Goal: Browse casually: Explore the website without a specific task or goal

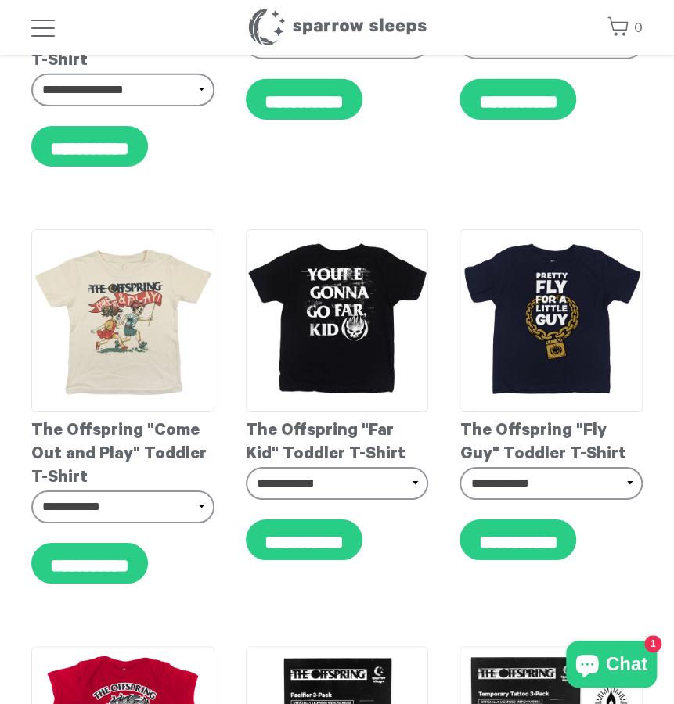
scroll to position [1683, 0]
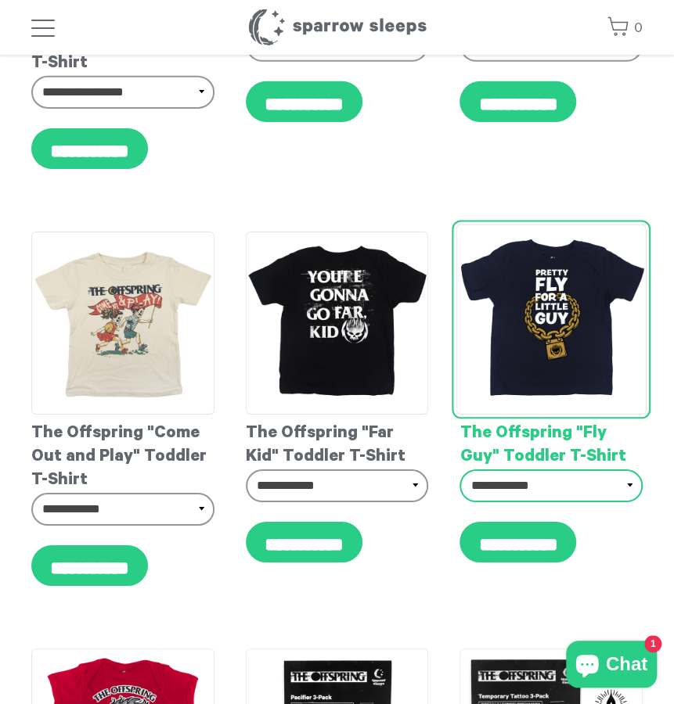
click at [521, 484] on select "**********" at bounding box center [550, 485] width 183 height 33
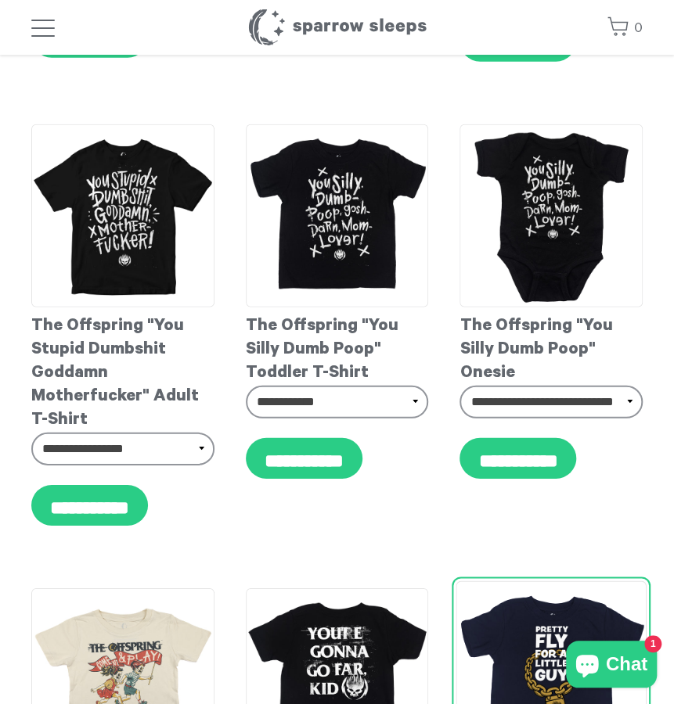
scroll to position [1291, 0]
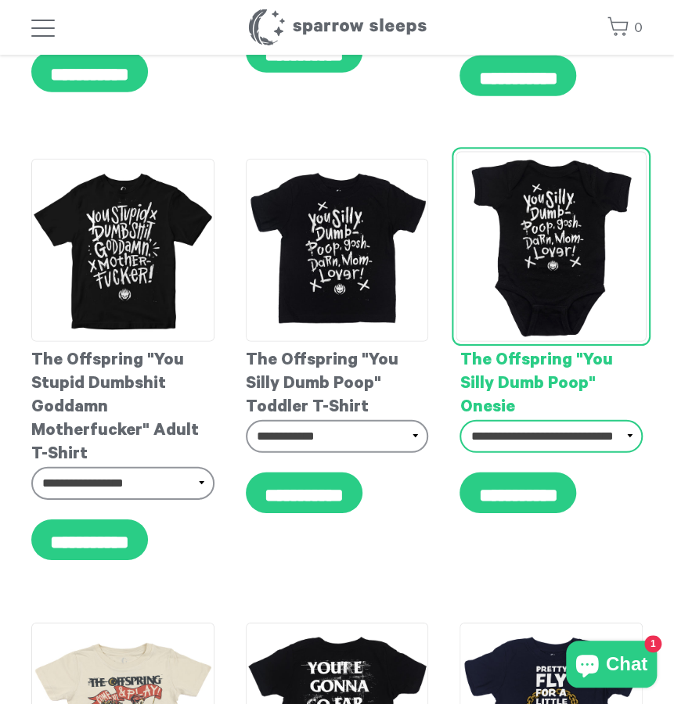
click at [553, 445] on select "**********" at bounding box center [550, 436] width 183 height 33
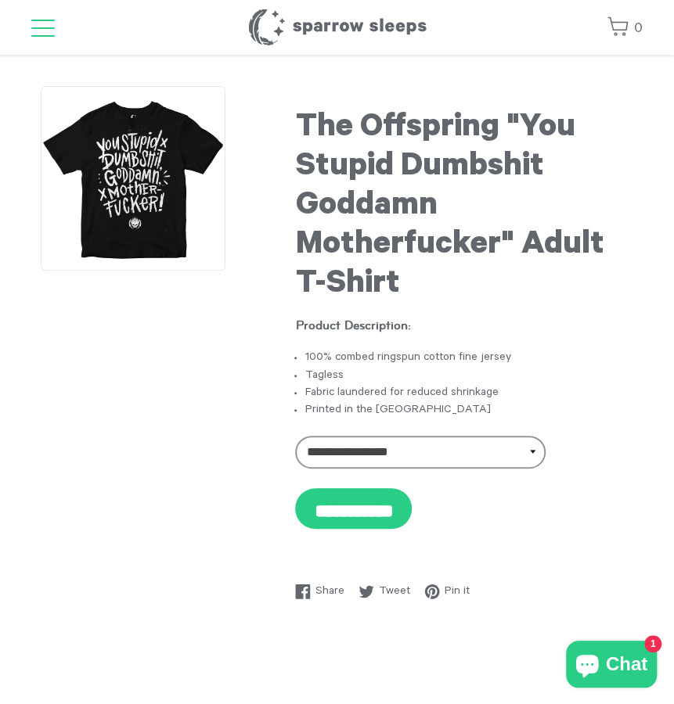
click at [42, 31] on span "button" at bounding box center [42, 29] width 23 height 19
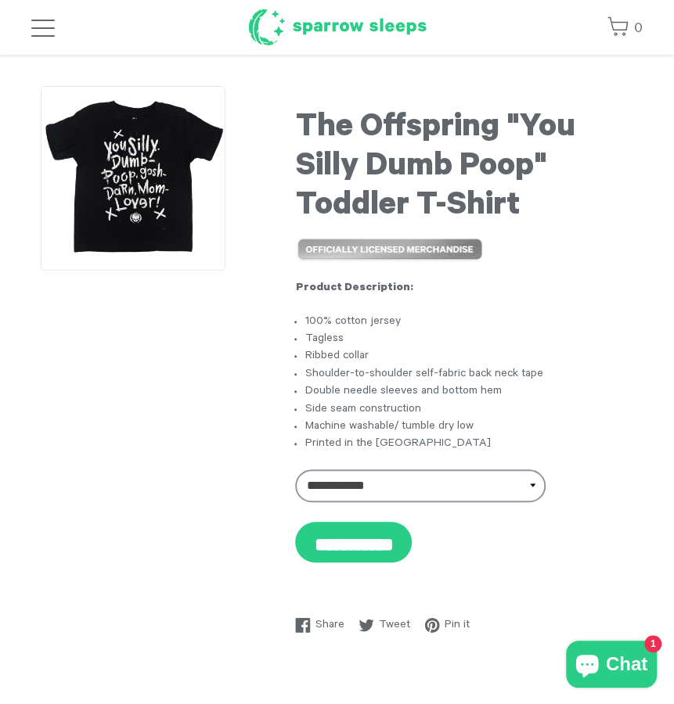
click at [286, 29] on h1 "Sparrow Sleeps" at bounding box center [337, 27] width 180 height 39
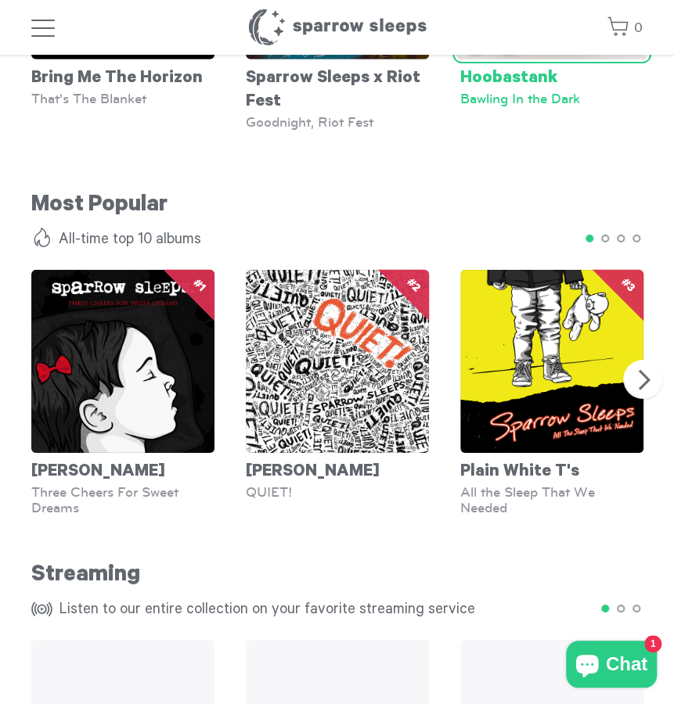
scroll to position [1486, 0]
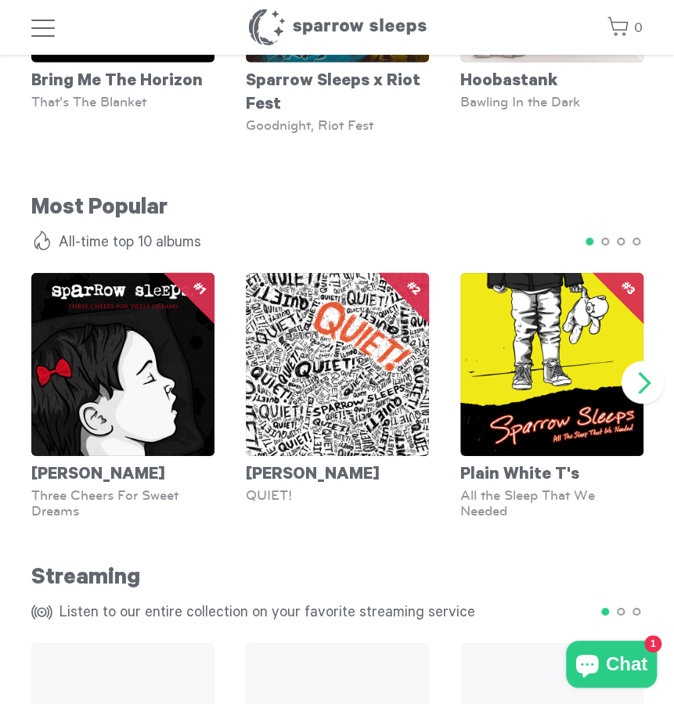
click at [643, 386] on button "Next" at bounding box center [642, 382] width 43 height 43
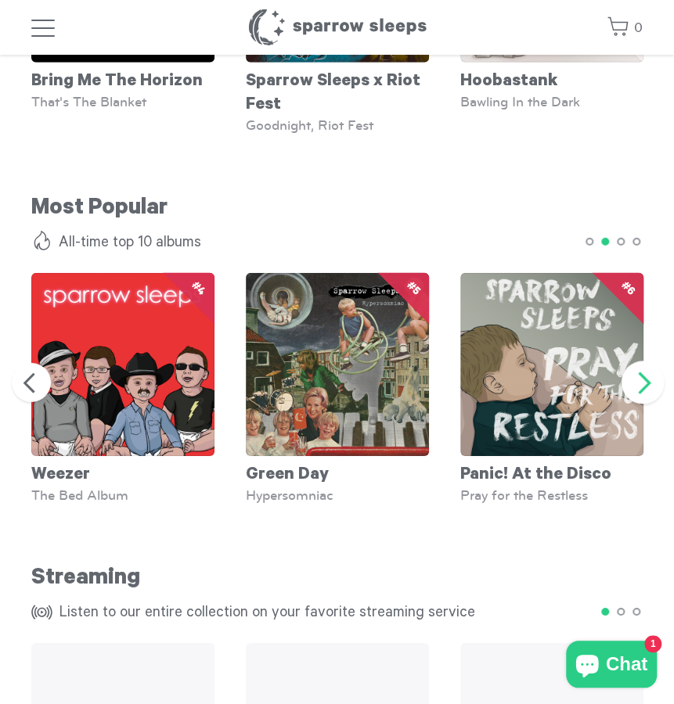
click at [643, 386] on button "Next" at bounding box center [642, 382] width 43 height 43
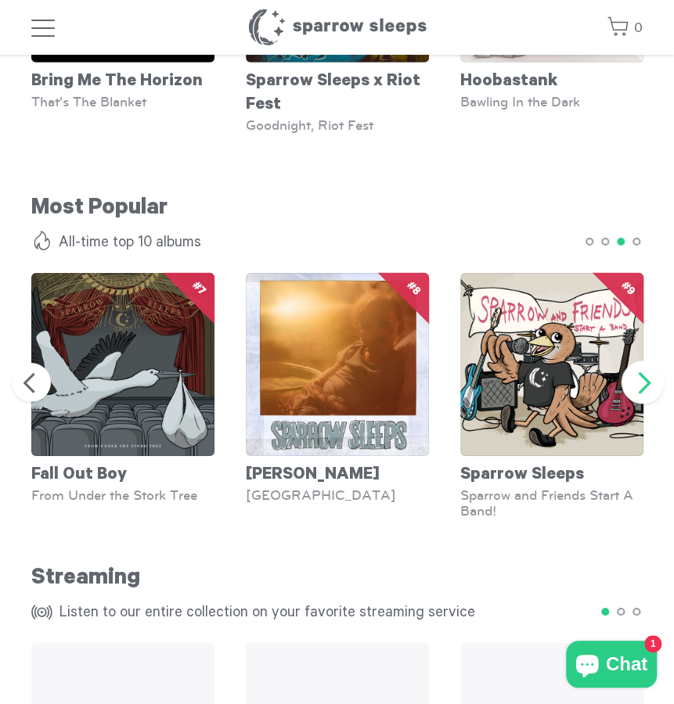
click at [643, 386] on button "Next" at bounding box center [642, 382] width 43 height 43
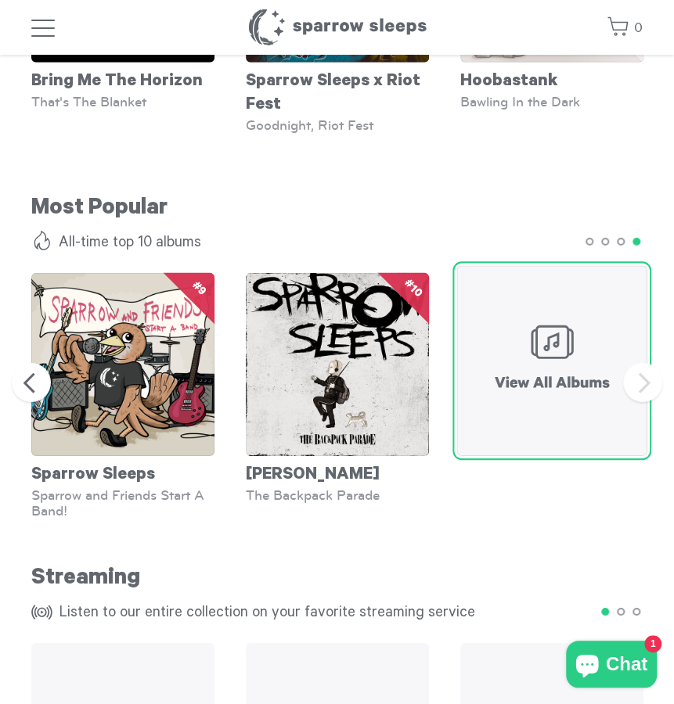
click at [510, 376] on img at bounding box center [551, 361] width 190 height 190
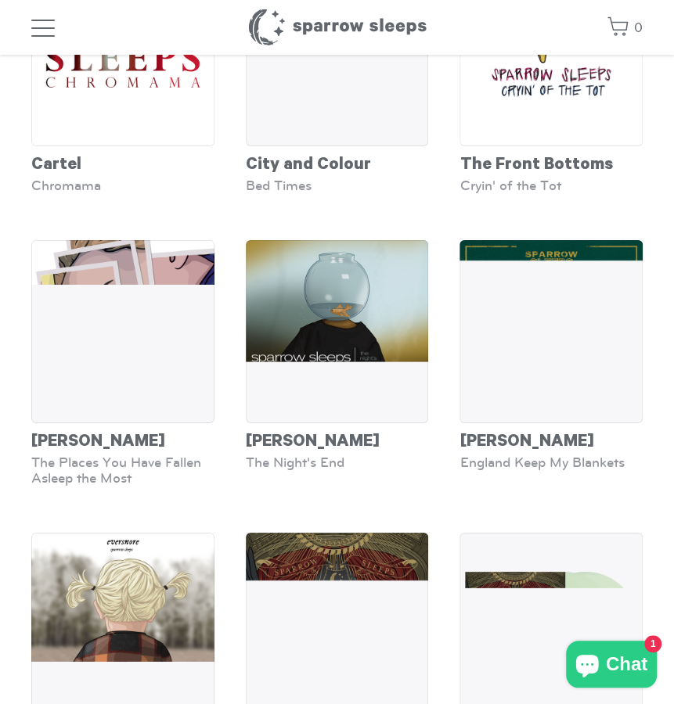
scroll to position [1643, 0]
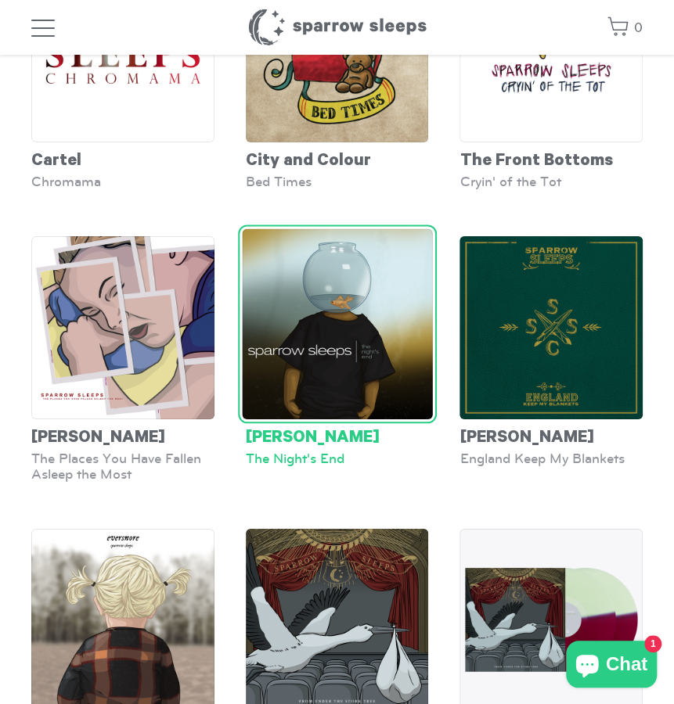
click at [399, 329] on img at bounding box center [337, 324] width 190 height 190
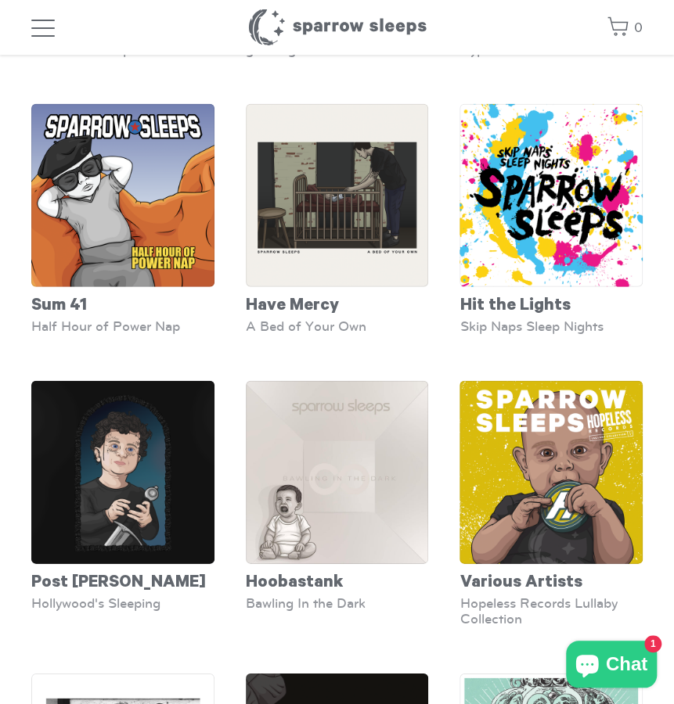
scroll to position [3277, 0]
